Goal: Task Accomplishment & Management: Manage account settings

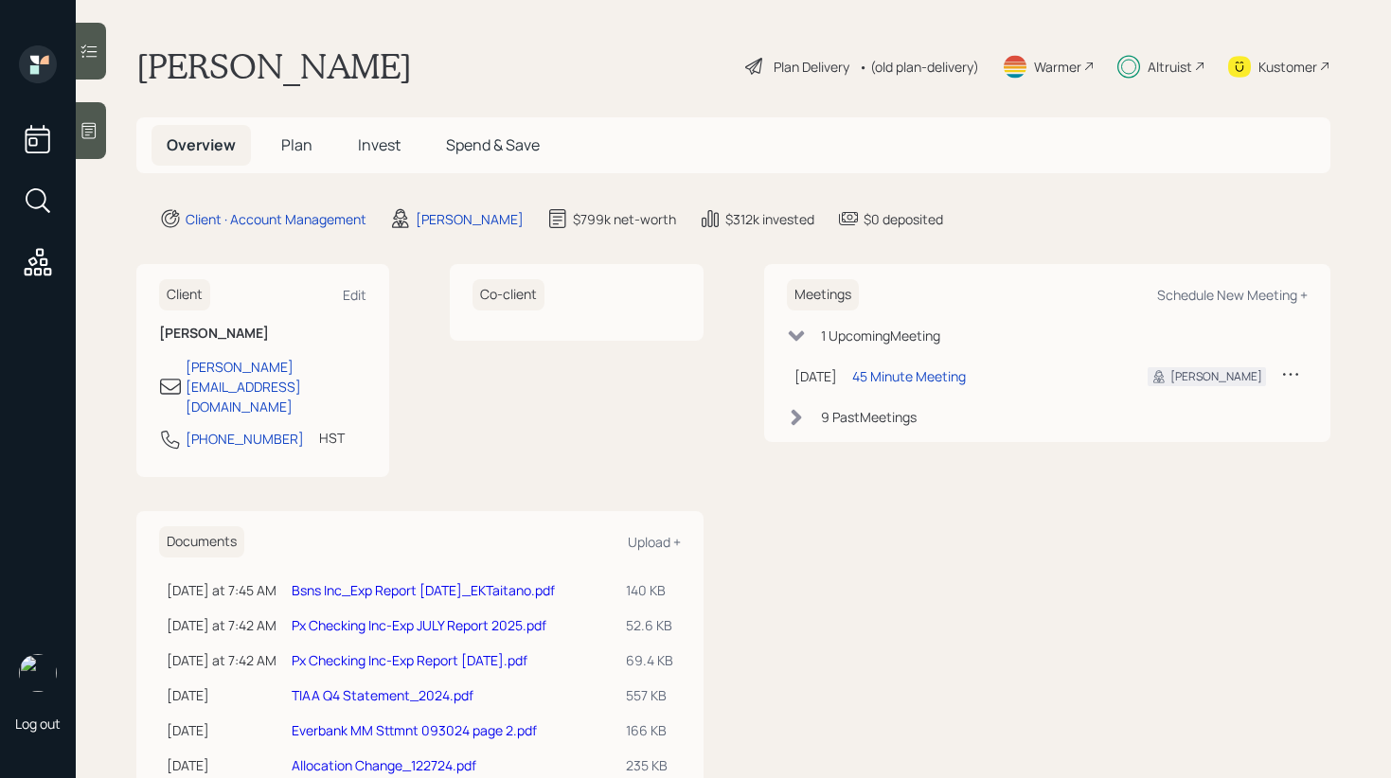
click at [82, 62] on div at bounding box center [91, 51] width 30 height 57
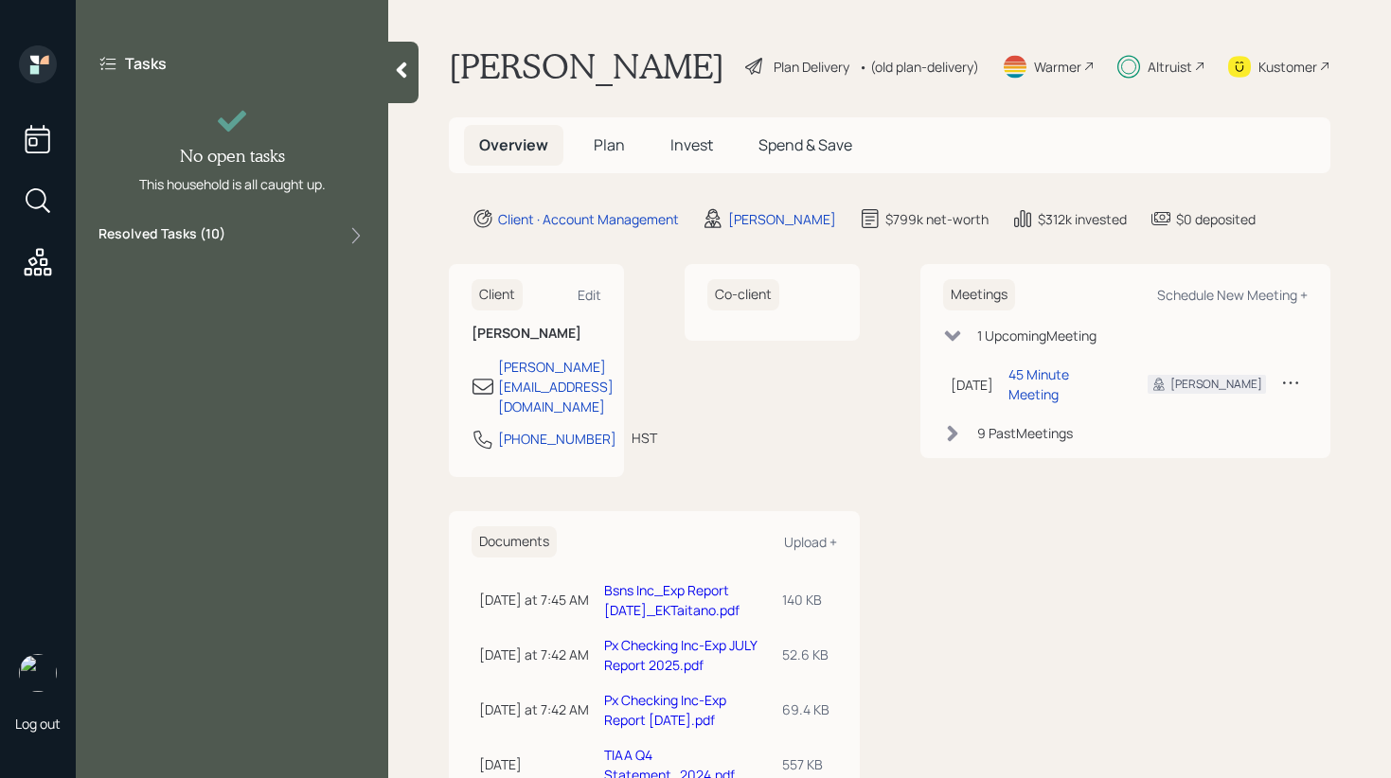
click at [279, 242] on div "Resolved Tasks ( 10 )" at bounding box center [231, 235] width 267 height 23
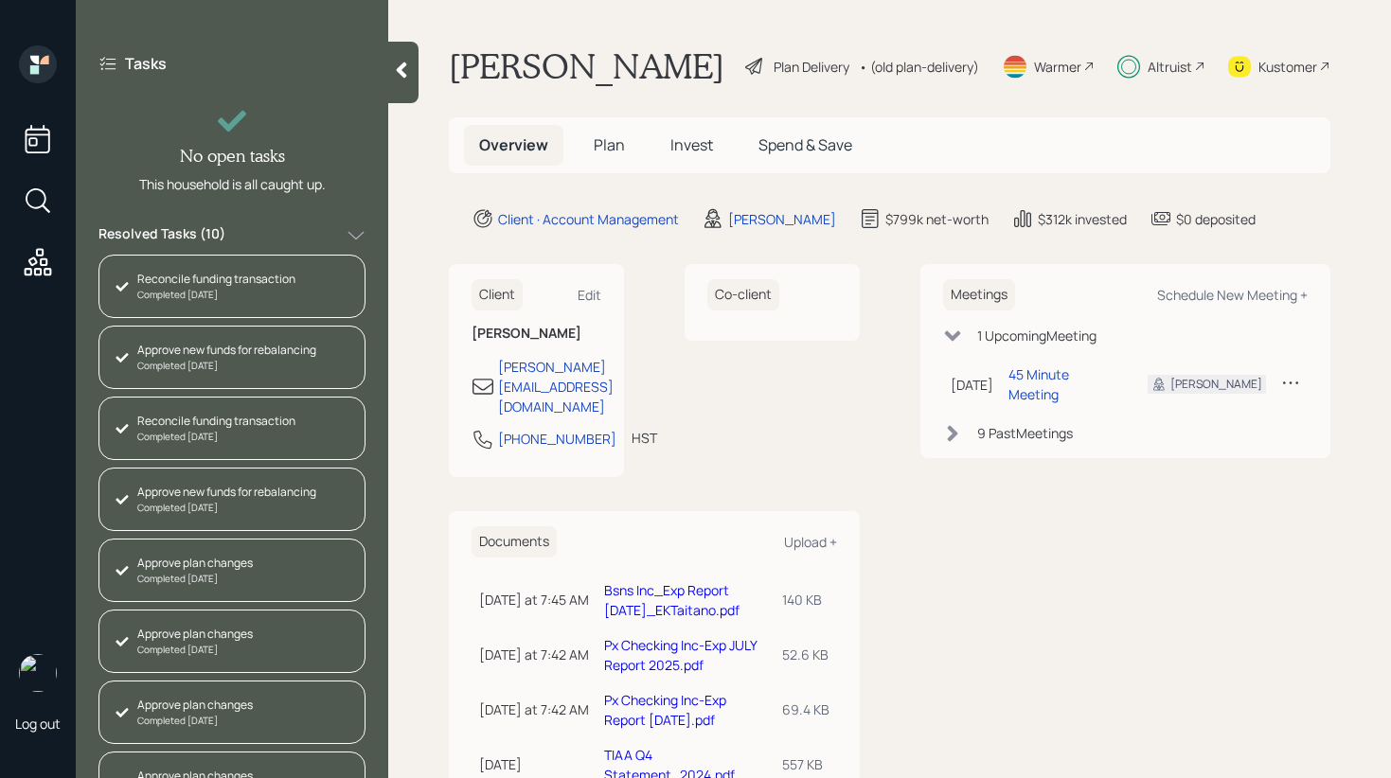
scroll to position [187, 0]
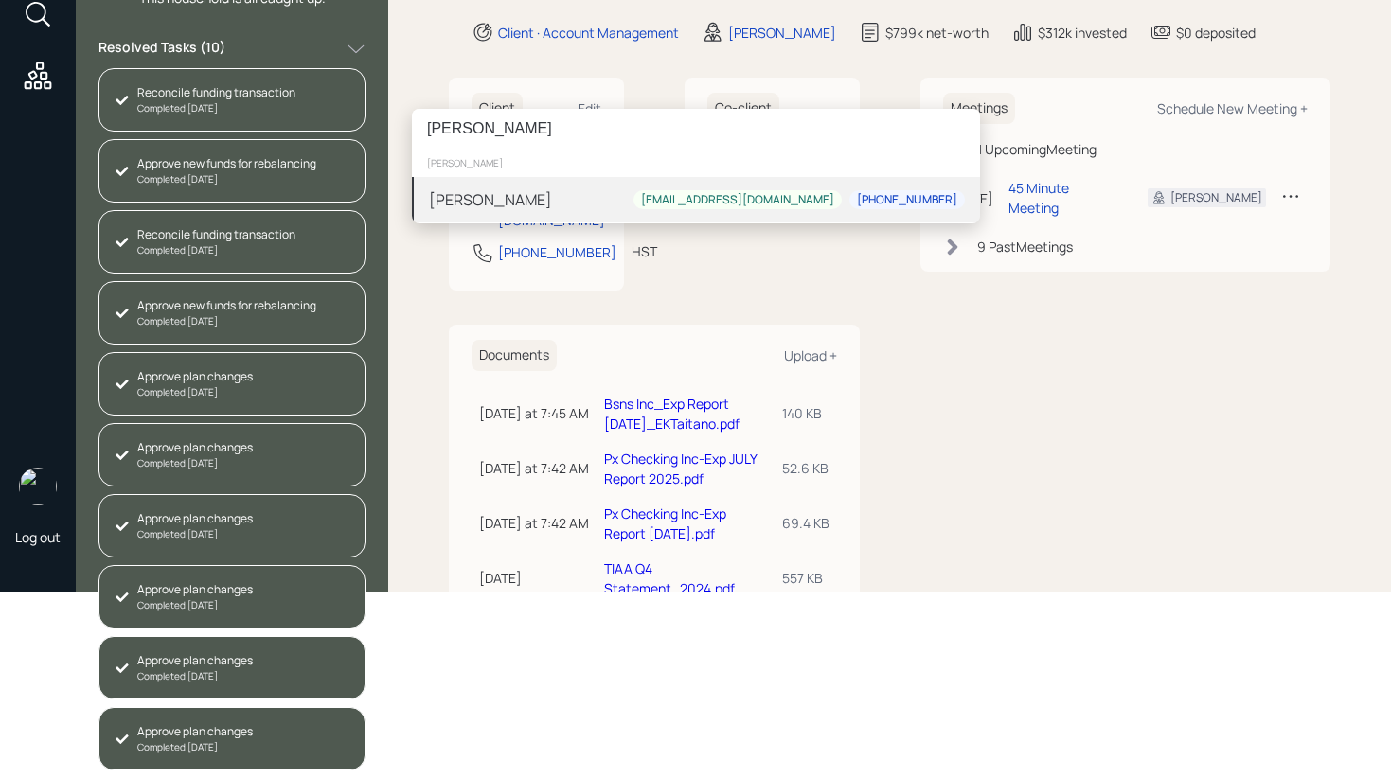
type input "[PERSON_NAME]"
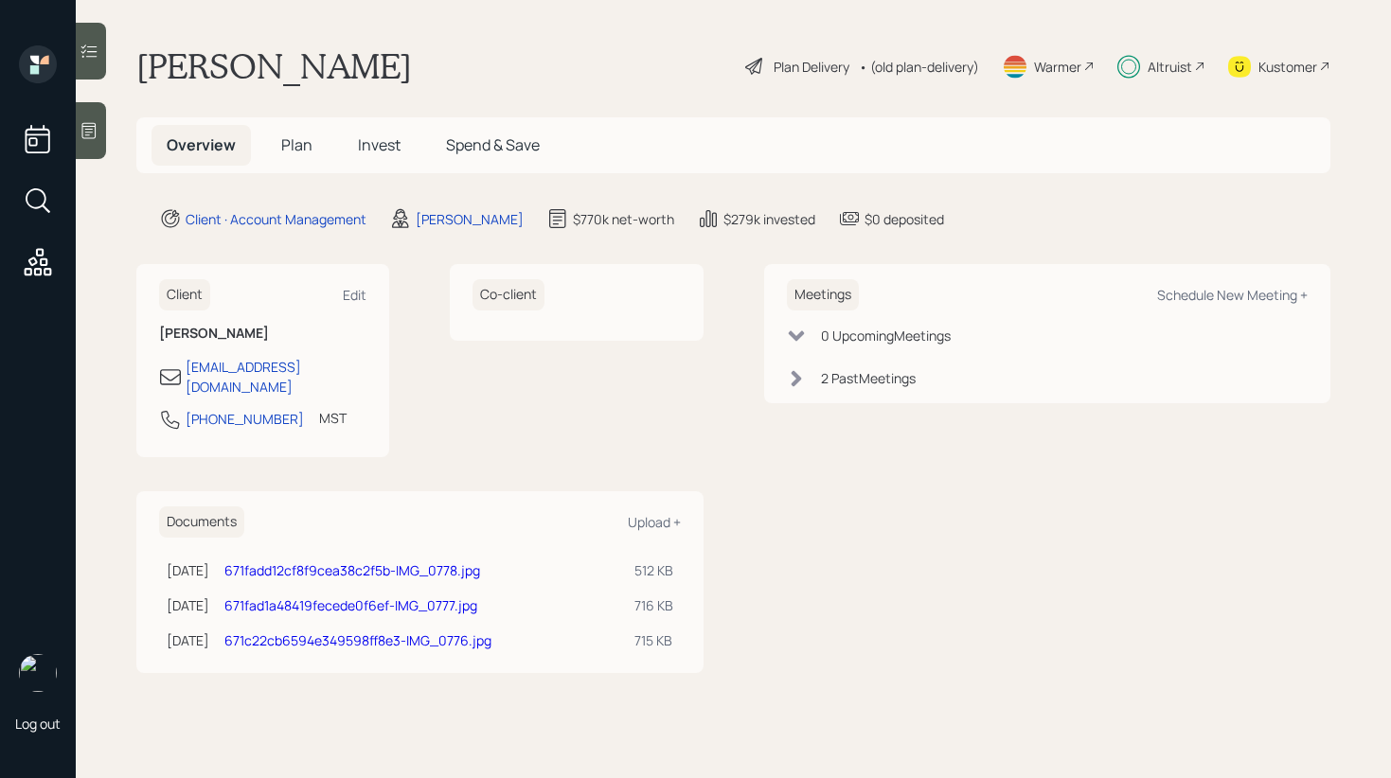
click at [91, 55] on icon at bounding box center [89, 51] width 19 height 19
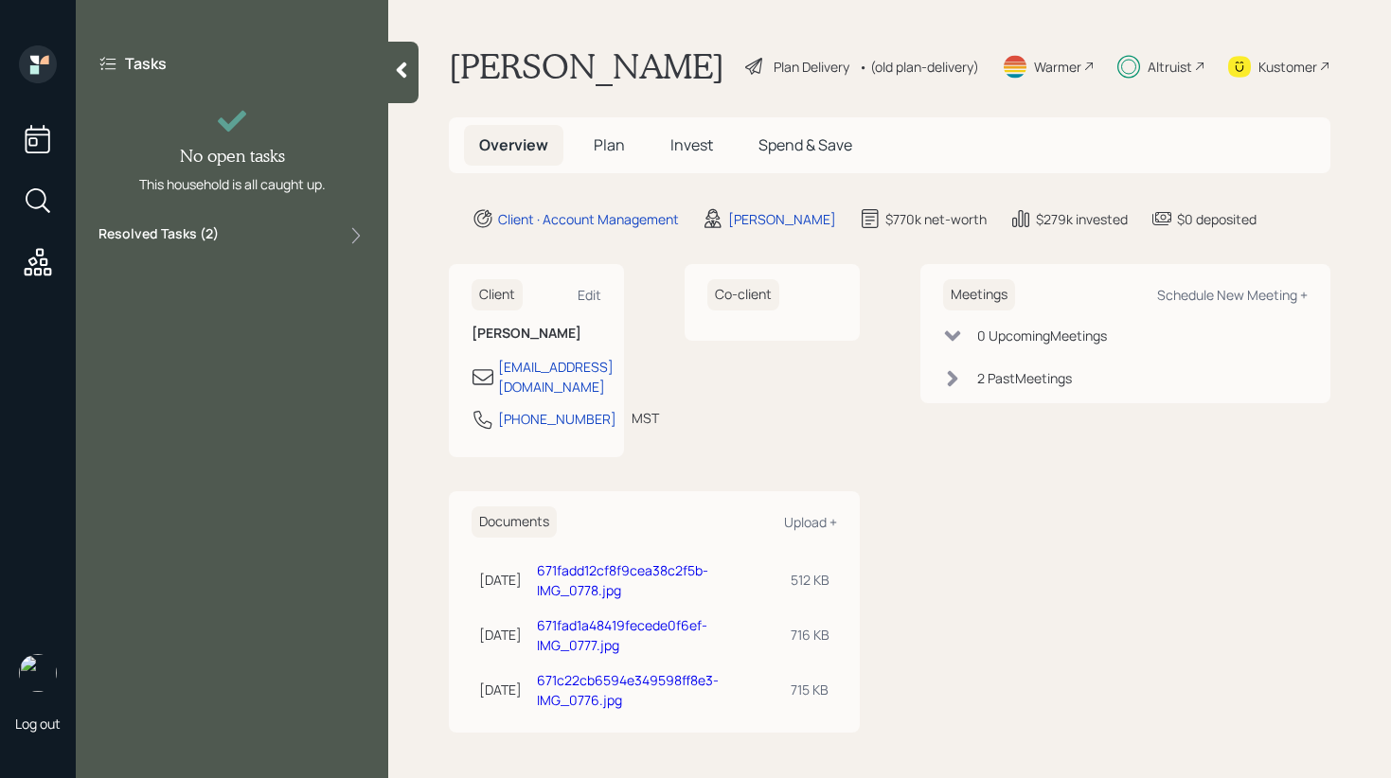
click at [281, 242] on div "Resolved Tasks ( 2 )" at bounding box center [231, 235] width 267 height 23
